Goal: Information Seeking & Learning: Find specific fact

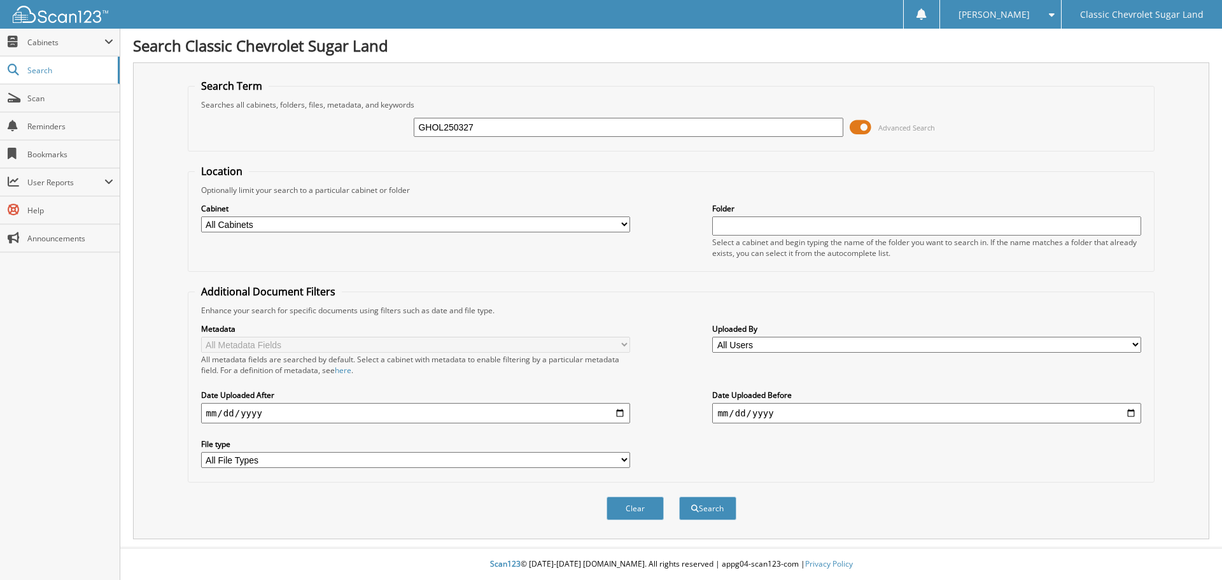
type input "GHOL250327"
click at [679, 497] on button "Search" at bounding box center [707, 509] width 57 height 24
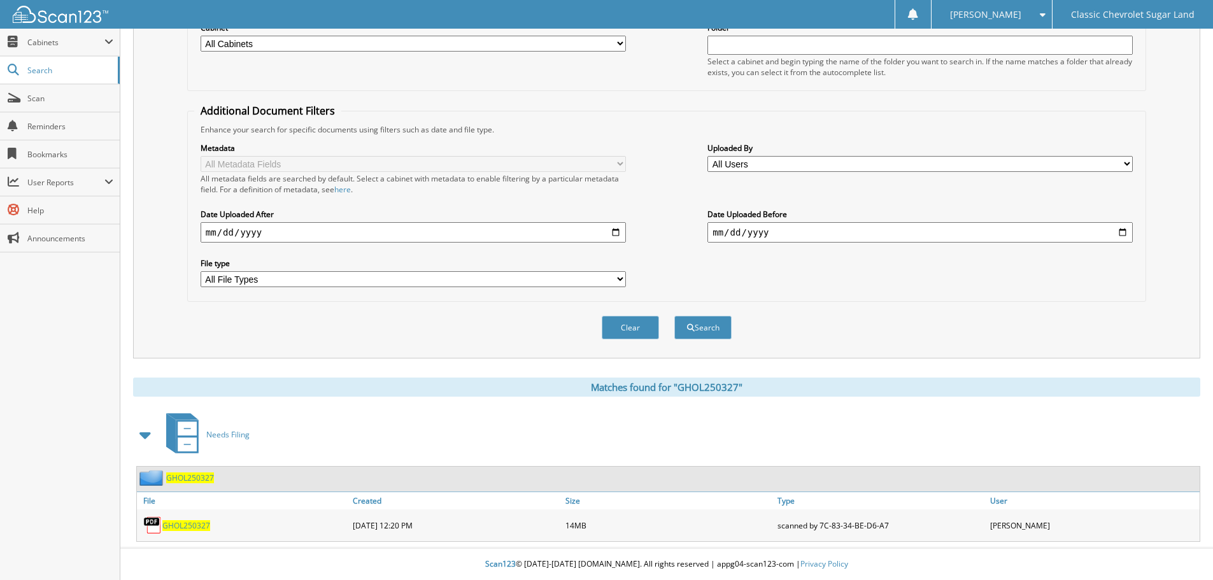
click at [188, 525] on span "GHOL250327" at bounding box center [186, 525] width 48 height 11
